Goal: Transaction & Acquisition: Purchase product/service

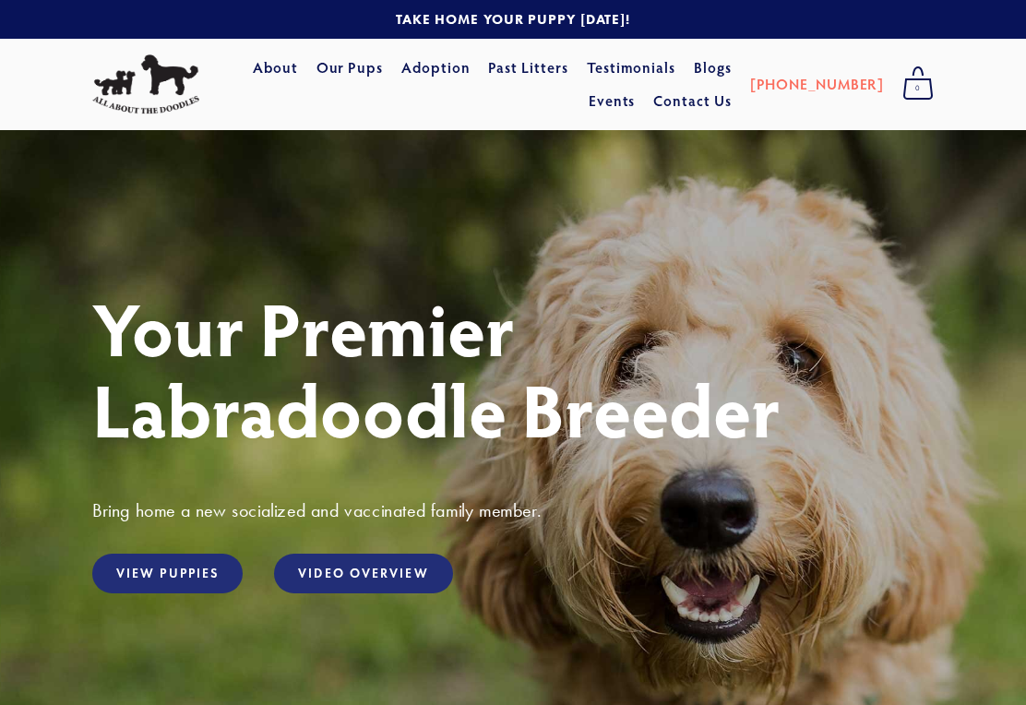
click at [183, 577] on link "View Puppies" at bounding box center [167, 574] width 150 height 40
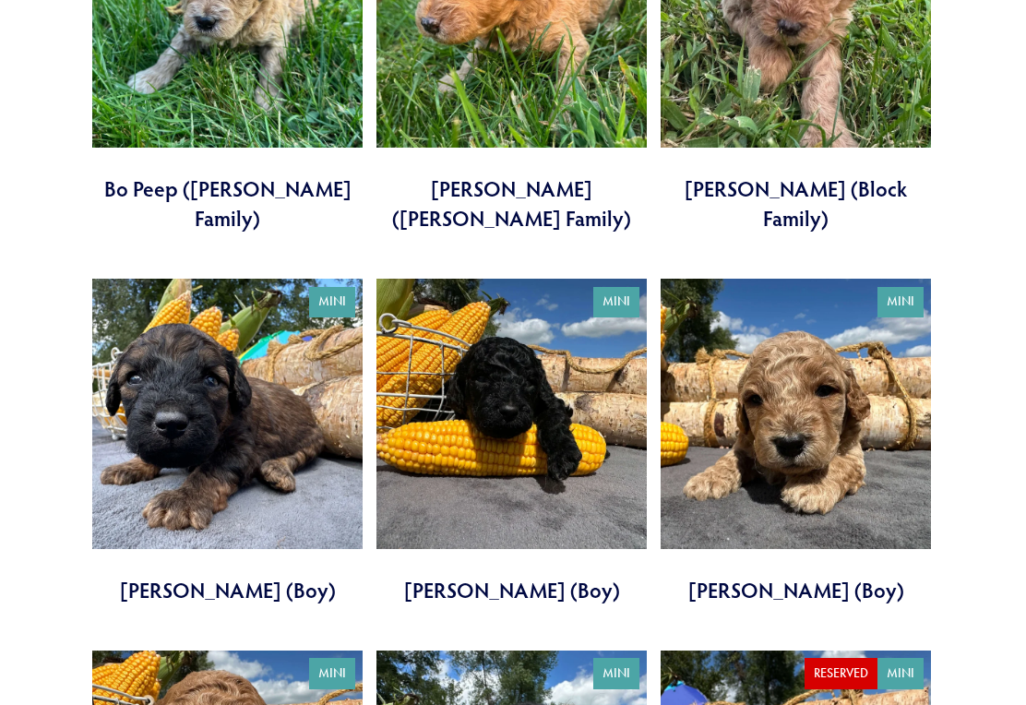
scroll to position [2840, 0]
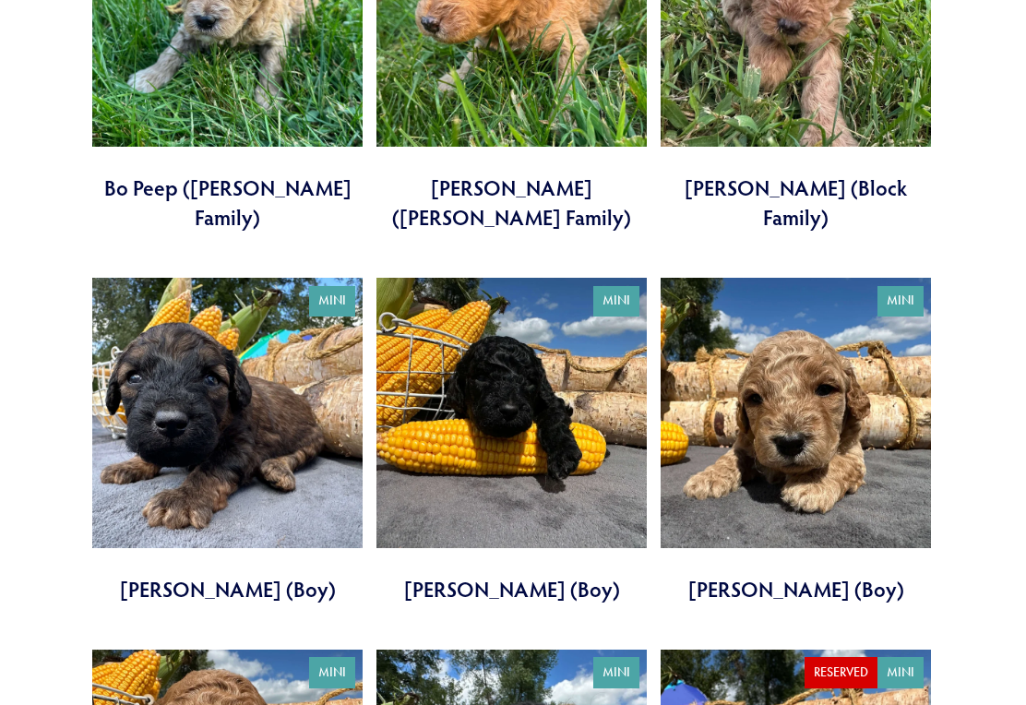
click at [249, 318] on link at bounding box center [227, 442] width 270 height 326
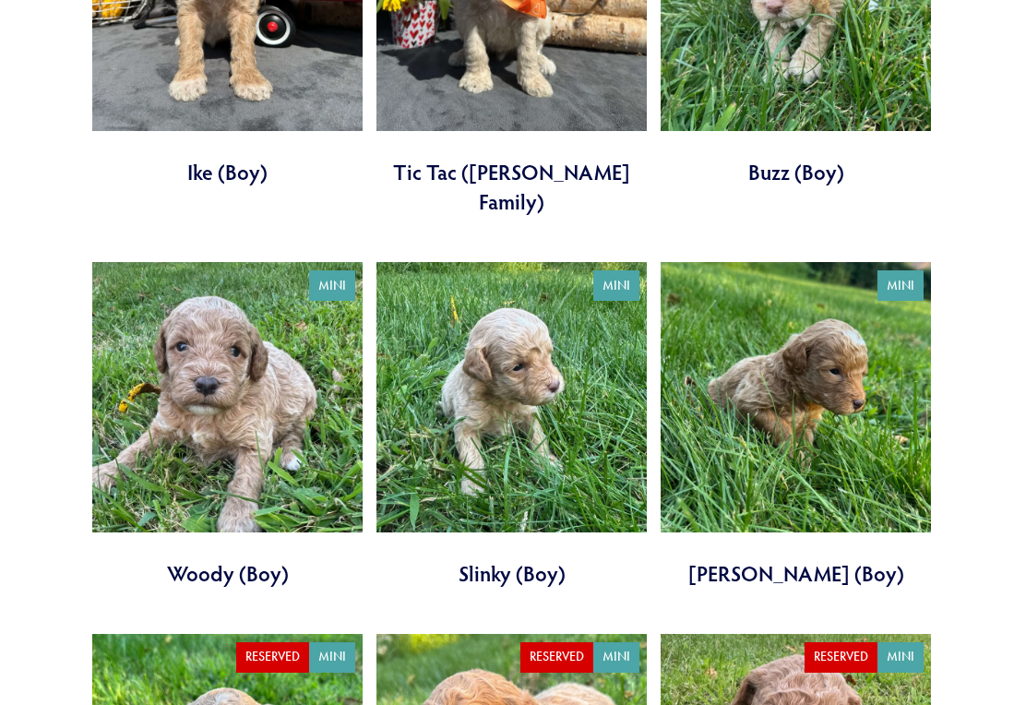
scroll to position [2079, 0]
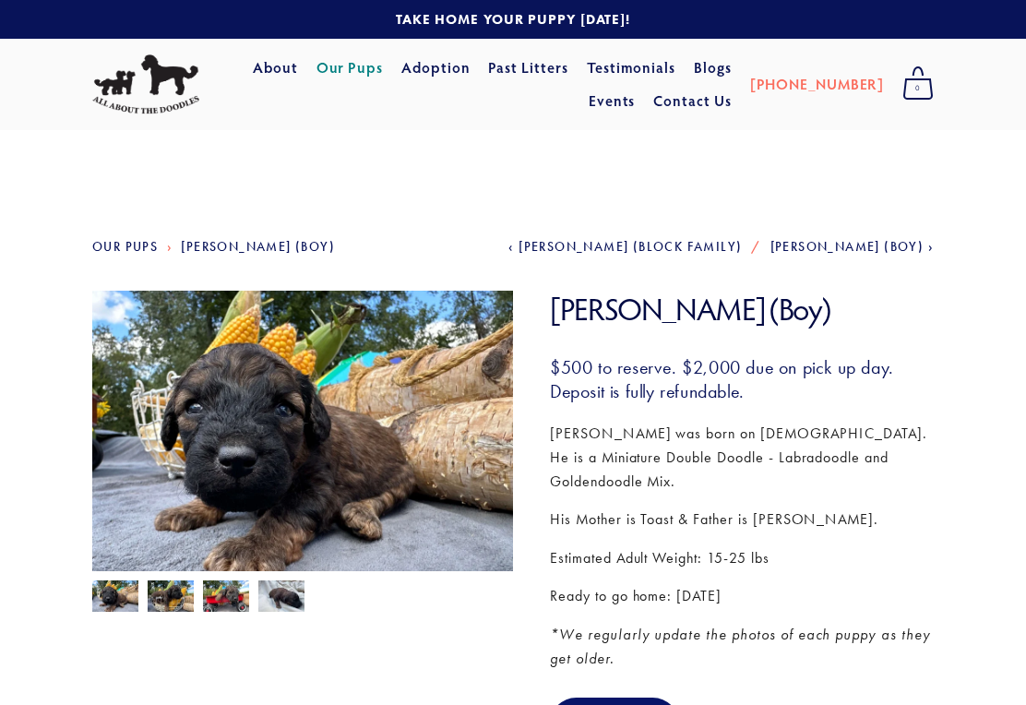
click at [182, 602] on img at bounding box center [171, 597] width 46 height 35
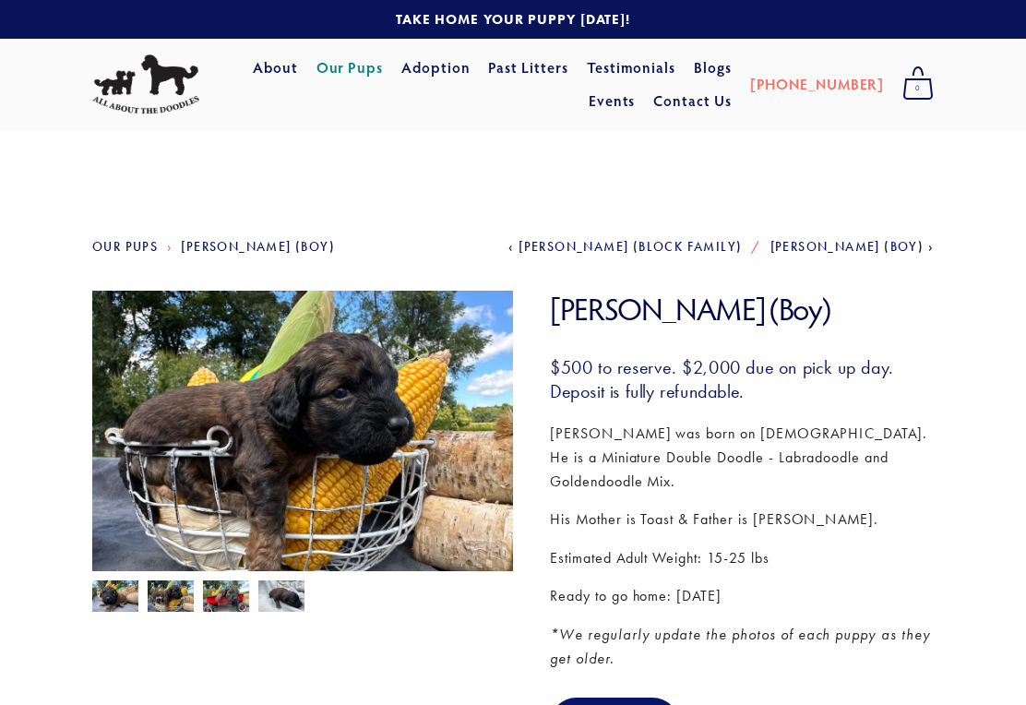
click at [227, 602] on img at bounding box center [226, 597] width 46 height 35
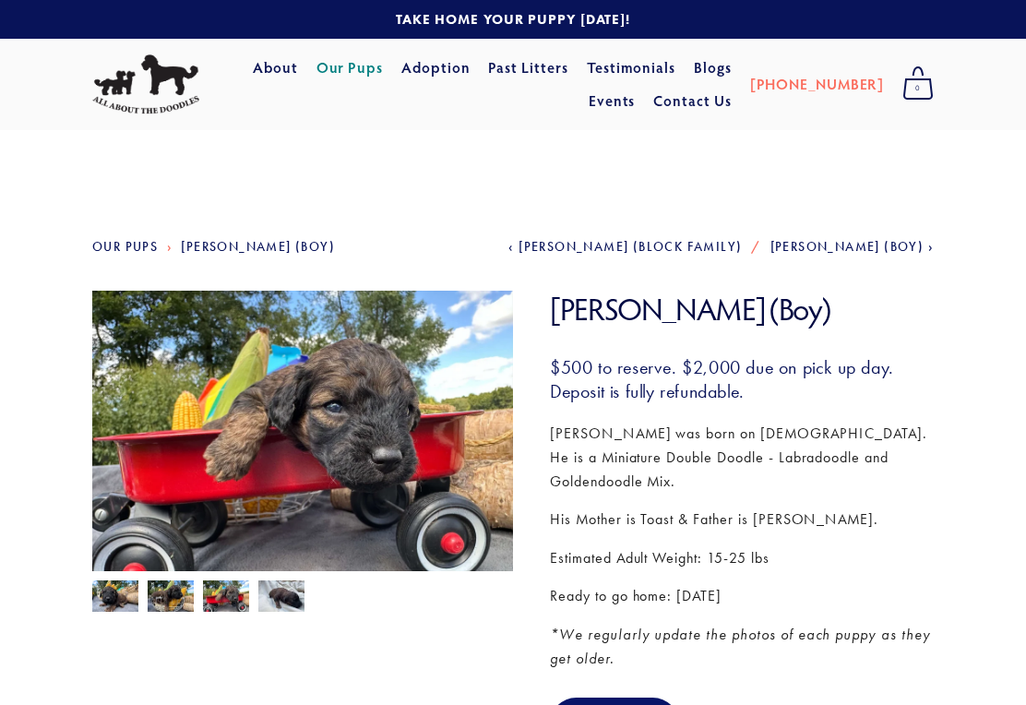
click at [280, 598] on img at bounding box center [281, 597] width 46 height 35
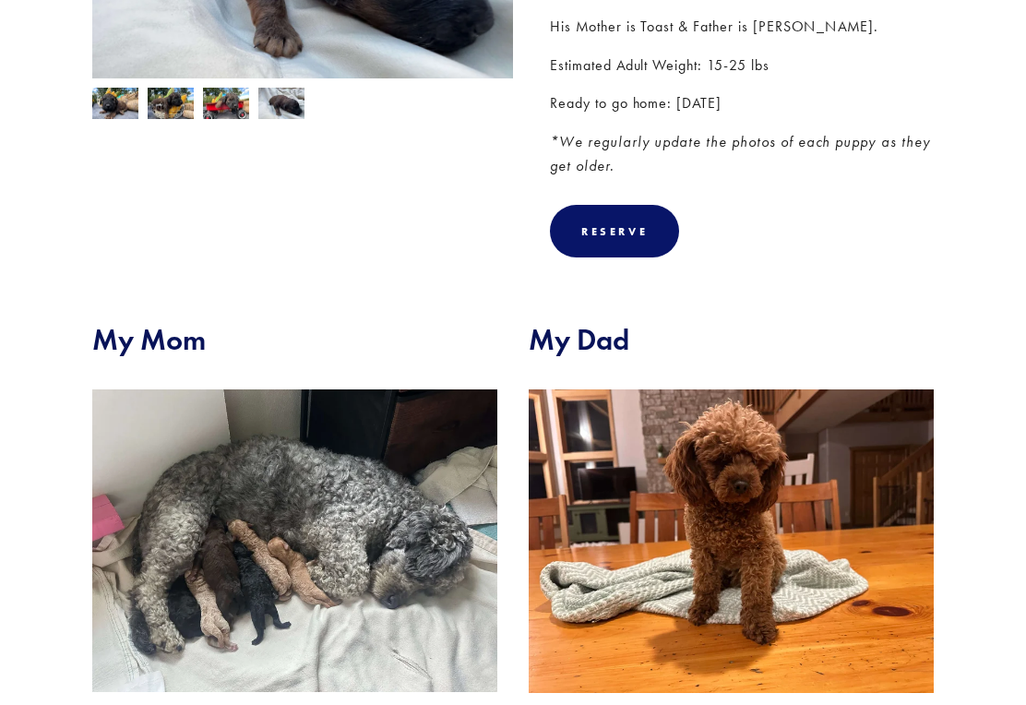
click at [404, 569] on img at bounding box center [294, 540] width 405 height 303
